Goal: Information Seeking & Learning: Learn about a topic

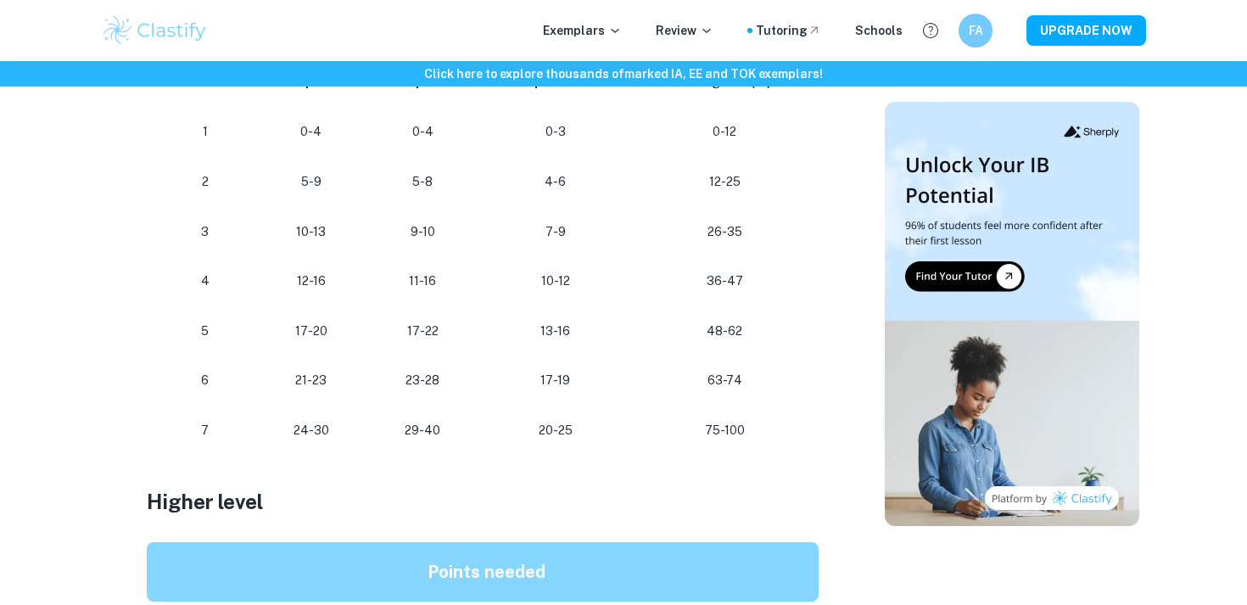
scroll to position [1077, 0]
drag, startPoint x: 329, startPoint y: 431, endPoint x: 292, endPoint y: 431, distance: 37.3
click at [292, 431] on p "24-30" at bounding box center [311, 429] width 82 height 23
click at [314, 447] on td "24-30" at bounding box center [310, 430] width 109 height 50
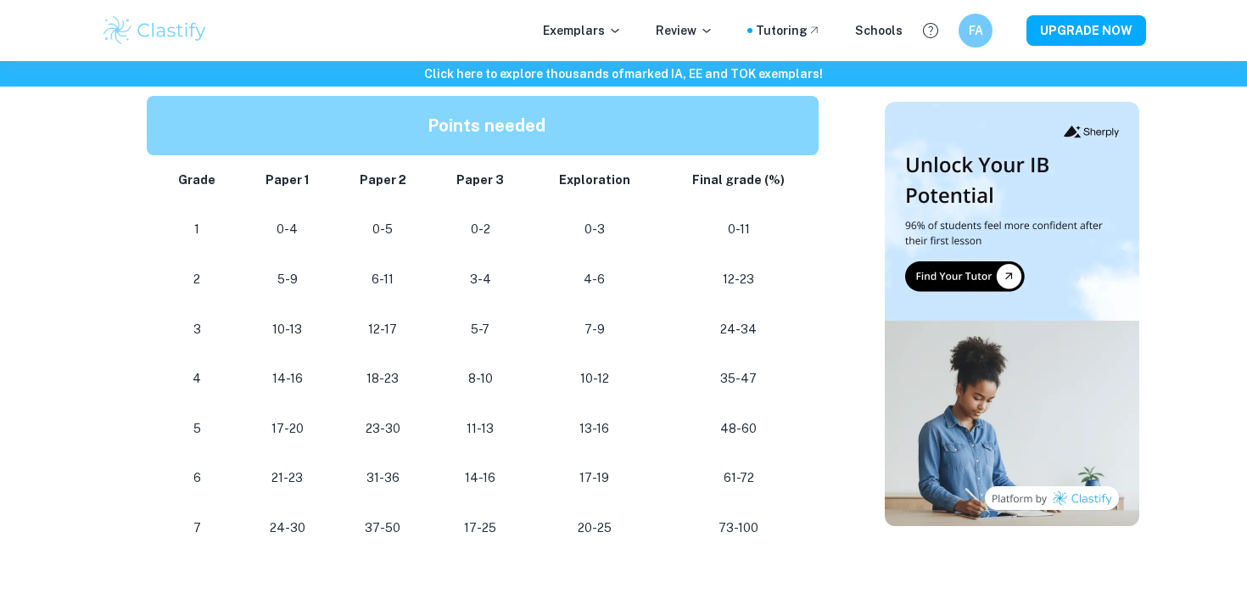
scroll to position [1525, 0]
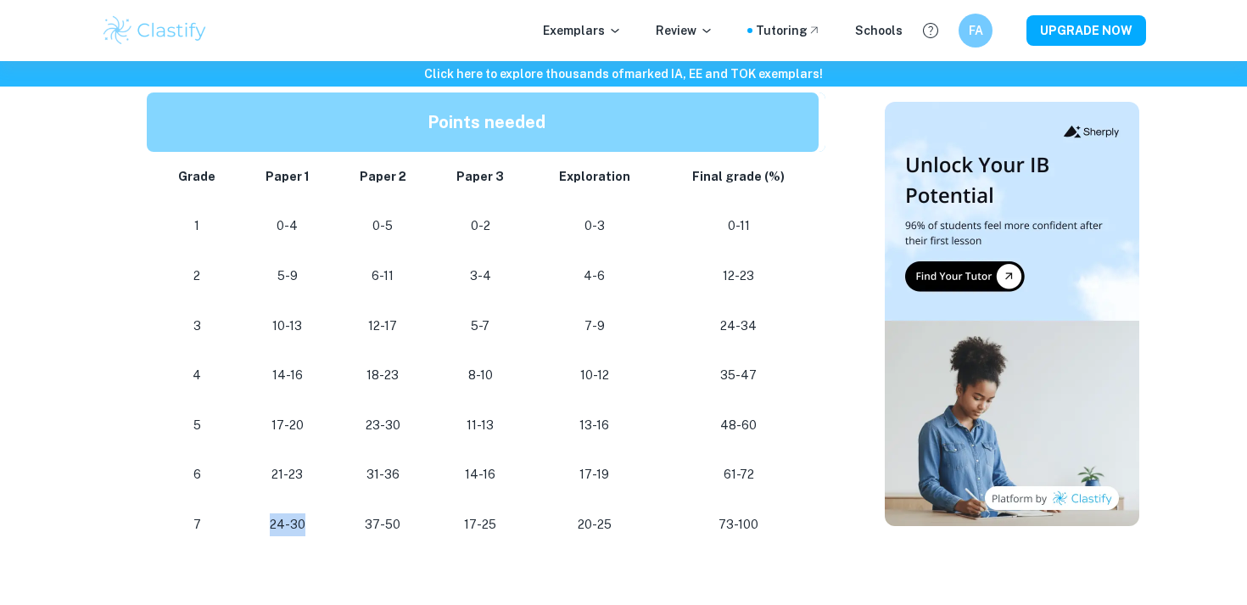
drag, startPoint x: 309, startPoint y: 525, endPoint x: 236, endPoint y: 527, distance: 73.0
click at [237, 527] on tr "[PHONE_NUMBER] [PHONE_NUMBER] 73-100" at bounding box center [486, 525] width 679 height 50
click at [292, 536] on td "24-30" at bounding box center [288, 525] width 94 height 50
drag, startPoint x: 403, startPoint y: 523, endPoint x: 245, endPoint y: 523, distance: 157.8
click at [248, 523] on tr "[PHONE_NUMBER] [PHONE_NUMBER] 73-100" at bounding box center [486, 525] width 679 height 50
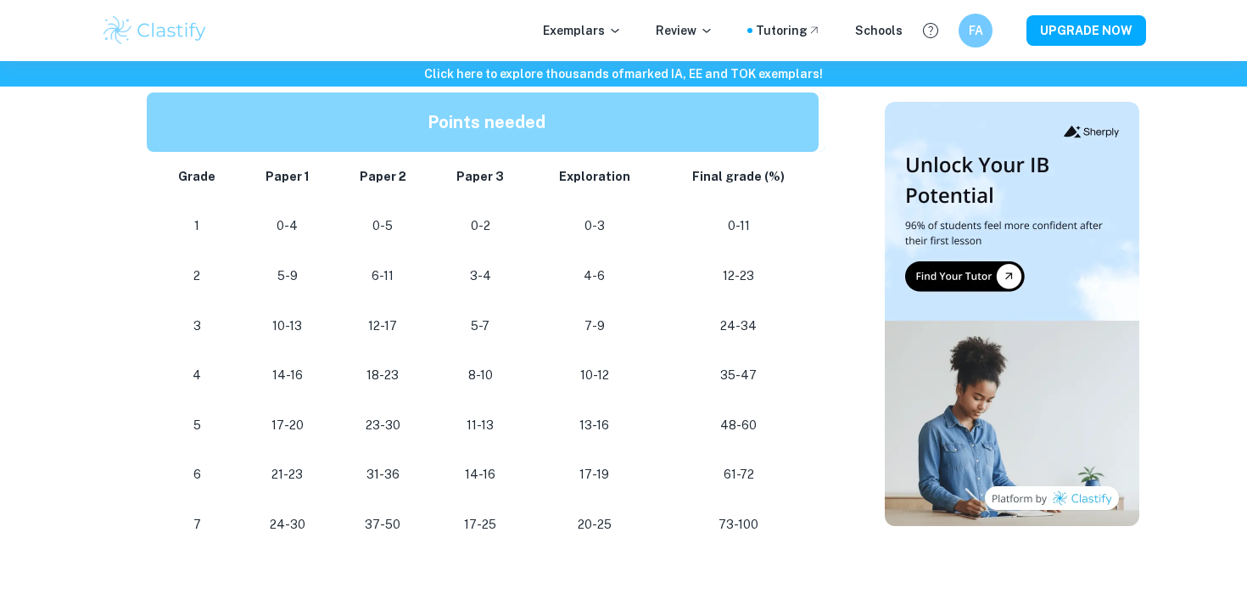
click at [311, 540] on td "24-30" at bounding box center [288, 525] width 94 height 50
drag, startPoint x: 499, startPoint y: 521, endPoint x: 228, endPoint y: 534, distance: 270.9
click at [228, 535] on tr "[PHONE_NUMBER] [PHONE_NUMBER] 73-100" at bounding box center [486, 525] width 679 height 50
click at [277, 554] on p at bounding box center [486, 562] width 679 height 25
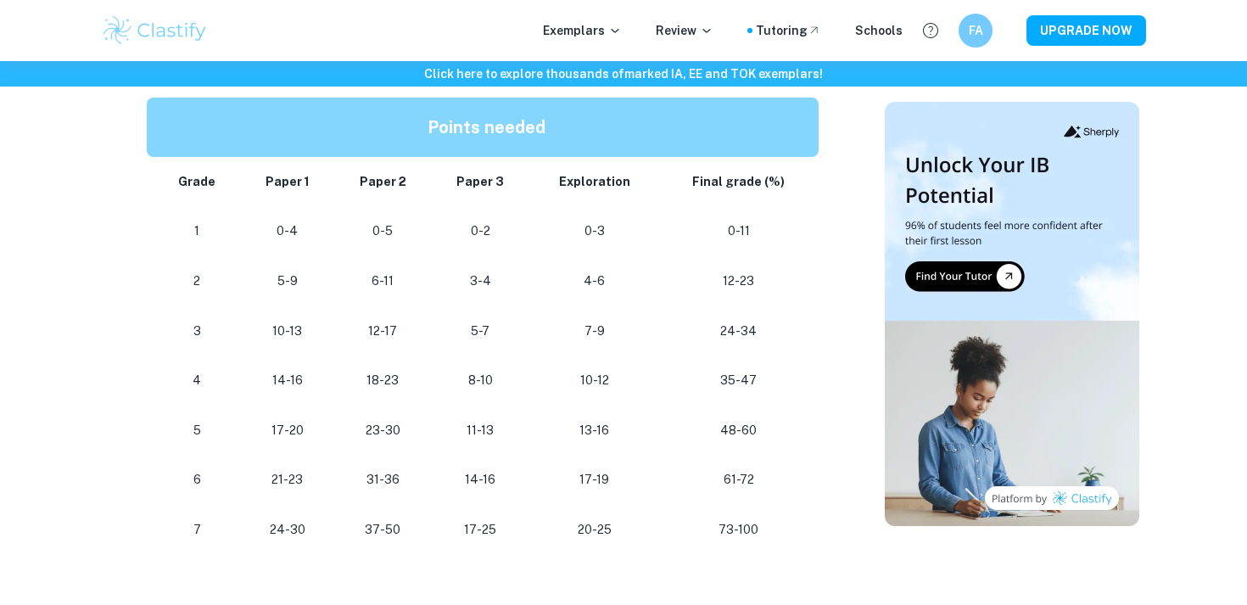
scroll to position [1521, 0]
drag, startPoint x: 372, startPoint y: 520, endPoint x: 386, endPoint y: 547, distance: 30.4
click at [386, 548] on td "37-50" at bounding box center [382, 529] width 97 height 50
click at [386, 547] on td "37-50" at bounding box center [382, 529] width 97 height 50
click at [583, 38] on p "Exemplars" at bounding box center [582, 30] width 79 height 19
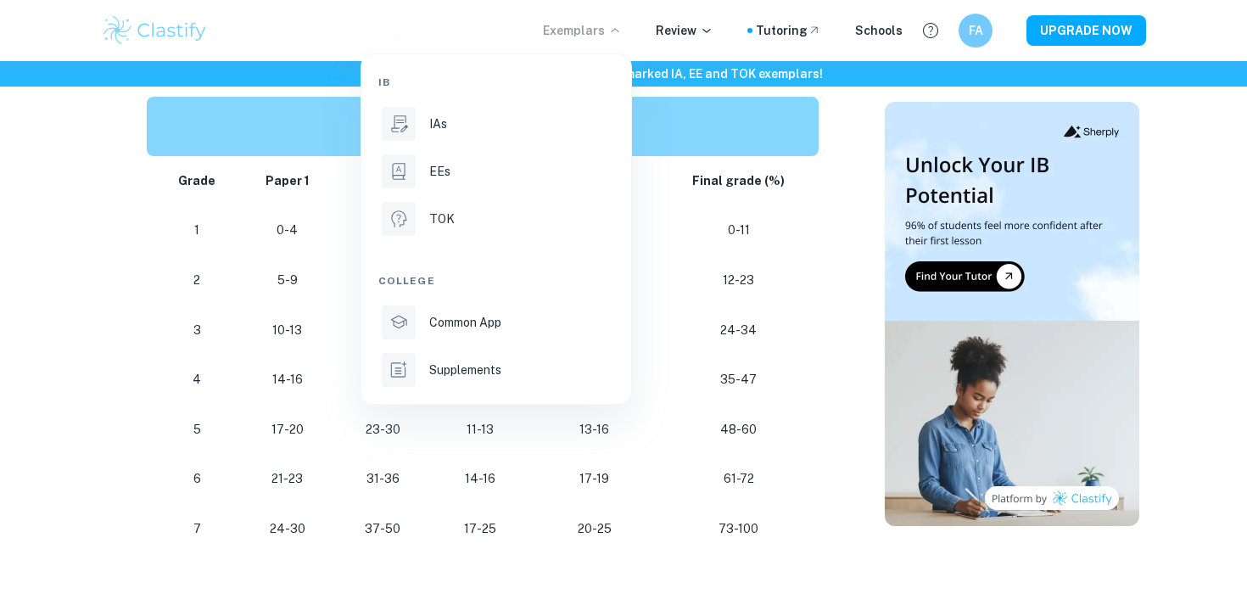
click at [837, 354] on div at bounding box center [623, 302] width 1247 height 605
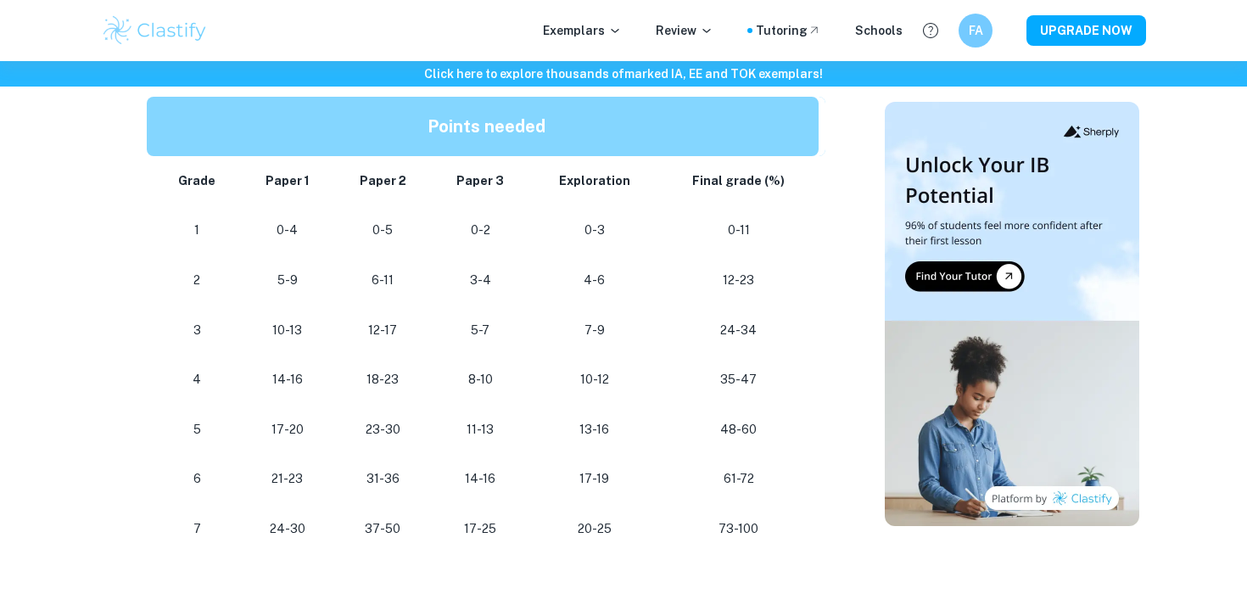
scroll to position [1589, 0]
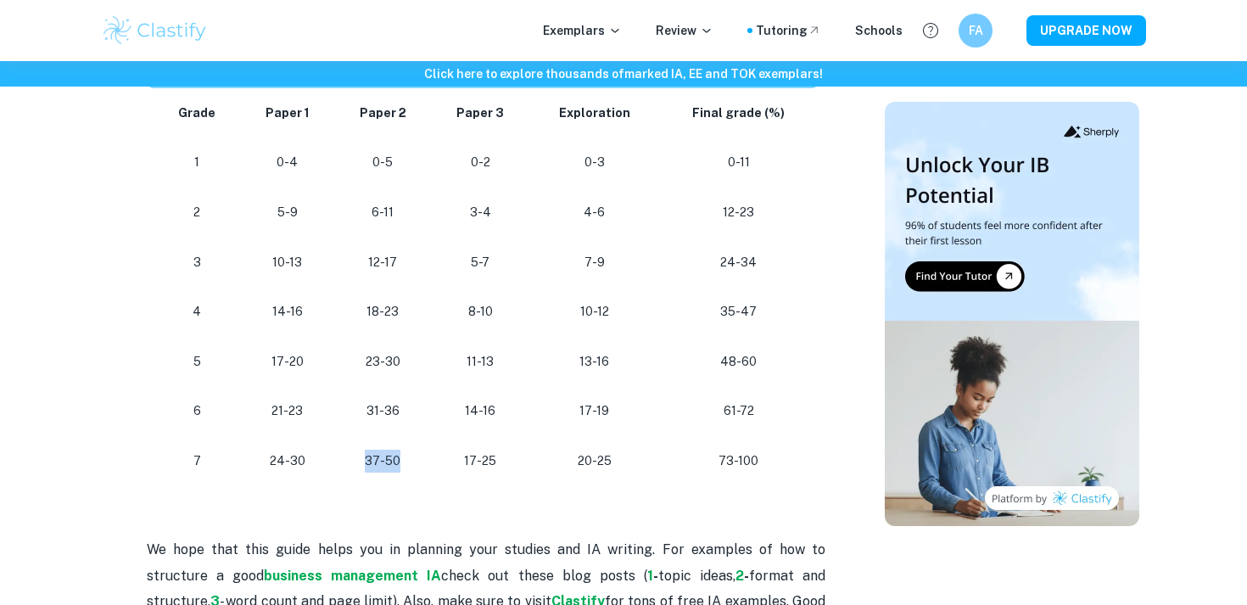
drag, startPoint x: 367, startPoint y: 467, endPoint x: 423, endPoint y: 465, distance: 56.0
click at [423, 465] on td "37-50" at bounding box center [382, 461] width 97 height 50
click at [416, 469] on p "37-50" at bounding box center [383, 461] width 70 height 23
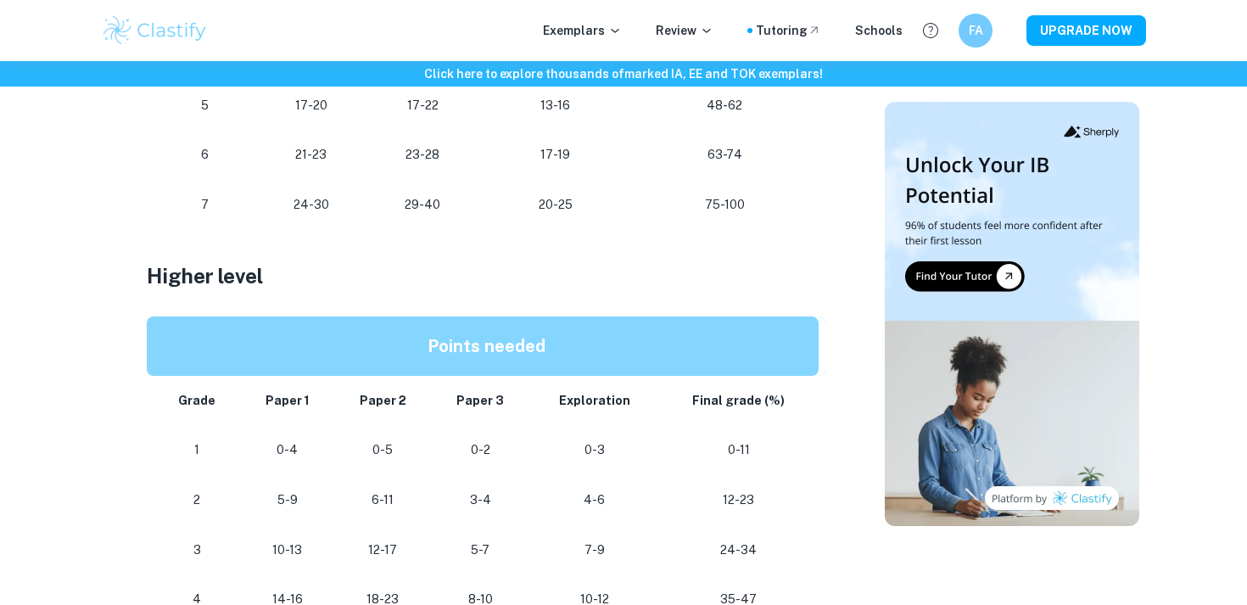
scroll to position [1307, 0]
